Goal: Transaction & Acquisition: Purchase product/service

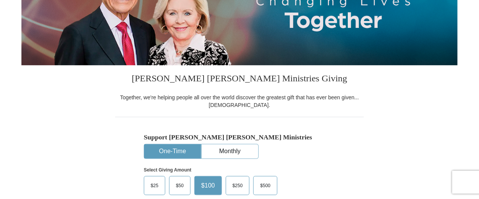
scroll to position [191, 0]
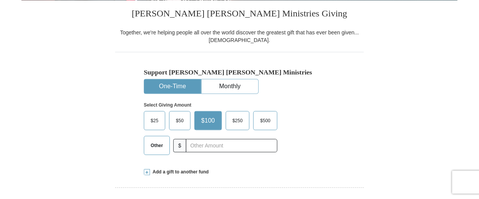
click at [160, 83] on button "One-Time" at bounding box center [172, 87] width 57 height 14
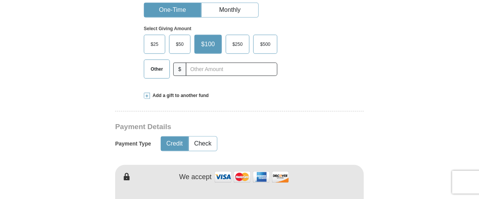
click at [158, 46] on span "$25" at bounding box center [154, 44] width 15 height 11
click at [0, 0] on input "$25" at bounding box center [0, 0] width 0 height 0
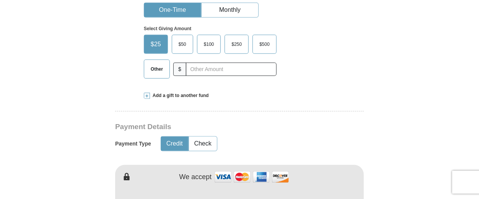
scroll to position [344, 0]
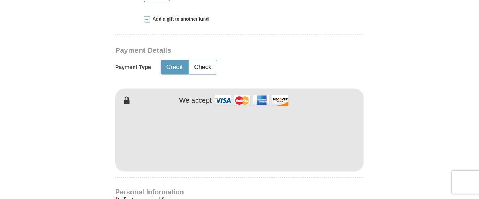
click at [175, 68] on button "Credit" at bounding box center [174, 67] width 27 height 14
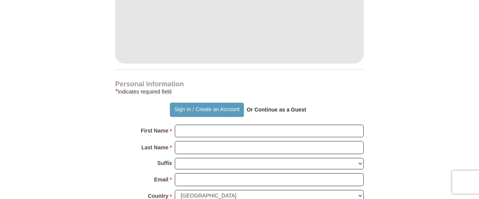
scroll to position [459, 0]
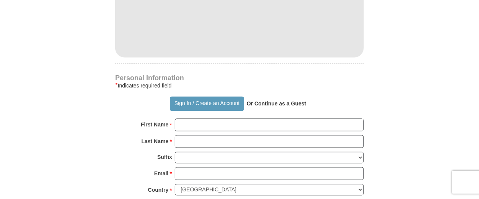
click at [384, 88] on form "Already have an account? Sign in for faster giving. Don't have an account? Crea…" at bounding box center [239, 41] width 436 height 939
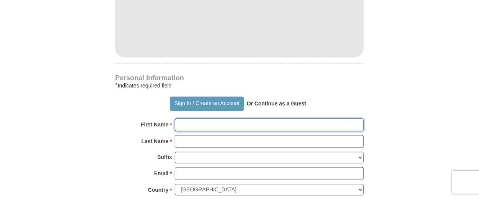
click at [271, 128] on input "First Name *" at bounding box center [269, 125] width 189 height 13
type input "Congregation of"
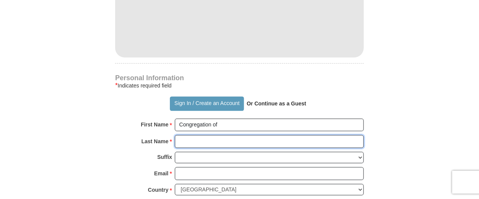
click at [247, 141] on input "Last Name *" at bounding box center [269, 141] width 189 height 13
type input "[DEMOGRAPHIC_DATA]"
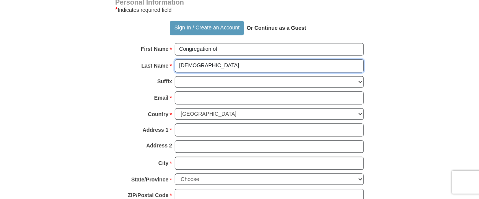
scroll to position [535, 0]
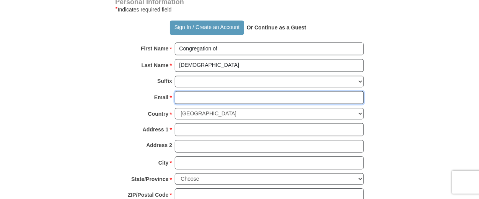
click at [199, 96] on input "Email *" at bounding box center [269, 97] width 189 height 13
type input "[EMAIL_ADDRESS][DOMAIN_NAME]"
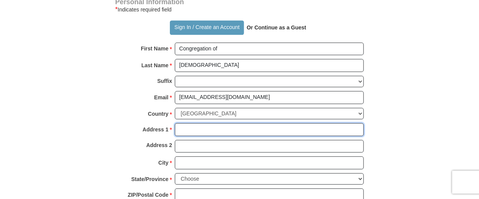
type input "[STREET_ADDRESS]"
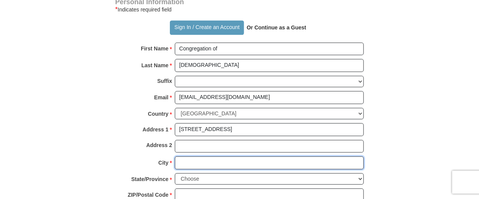
type input "[GEOGRAPHIC_DATA]"
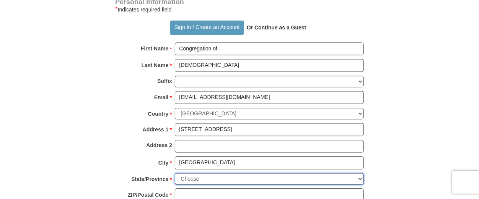
select select "PA"
type input "19101"
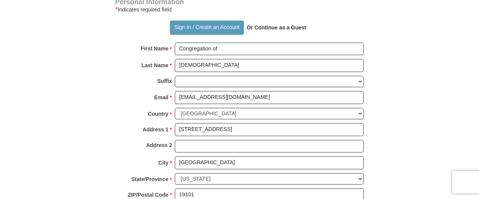
type input "4848003232"
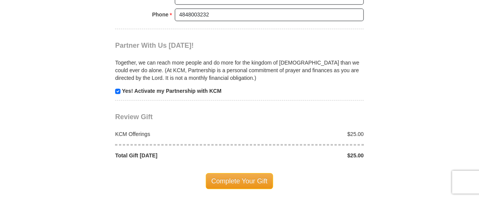
scroll to position [727, 0]
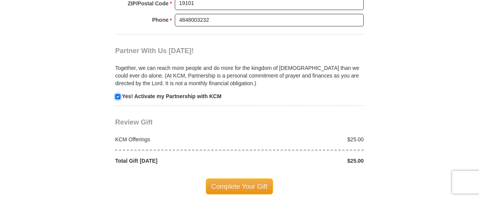
click at [118, 94] on input "checkbox" at bounding box center [117, 96] width 5 height 5
checkbox input "false"
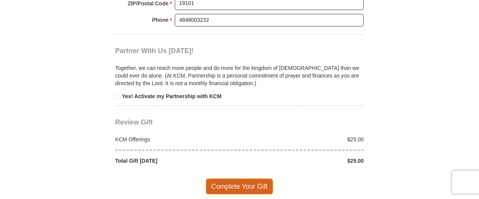
click at [235, 183] on span "Complete Your Gift" at bounding box center [240, 187] width 68 height 16
